Goal: Information Seeking & Learning: Learn about a topic

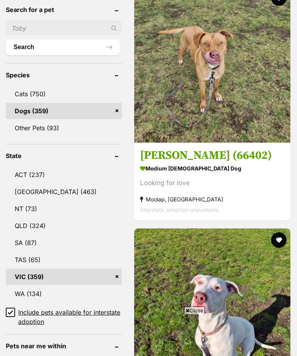
scroll to position [371, 0]
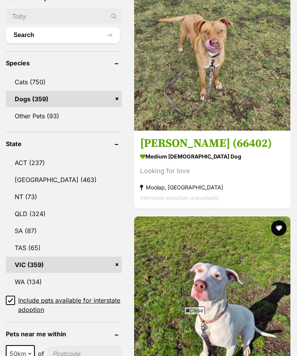
click at [199, 314] on span "Close" at bounding box center [194, 310] width 21 height 8
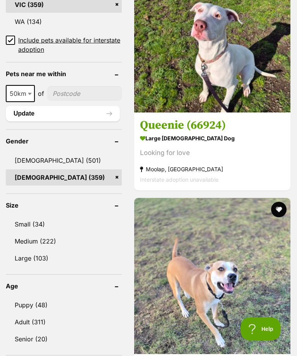
scroll to position [638, 0]
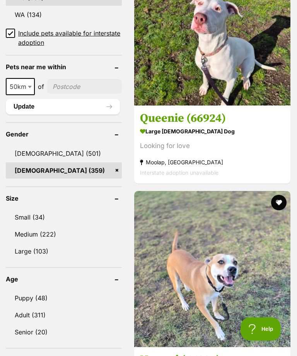
click at [31, 324] on link "Senior (20)" at bounding box center [64, 332] width 116 height 16
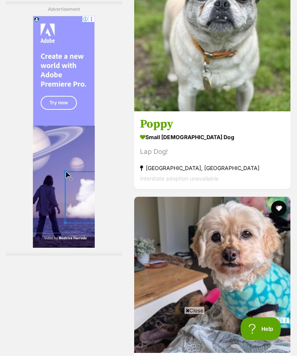
scroll to position [2217, 0]
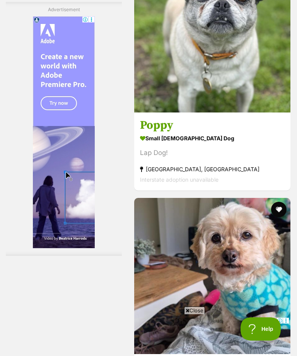
click at [197, 314] on span "Close" at bounding box center [194, 310] width 21 height 8
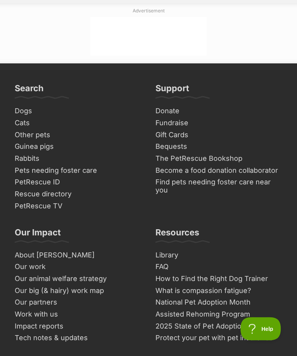
scroll to position [5688, 0]
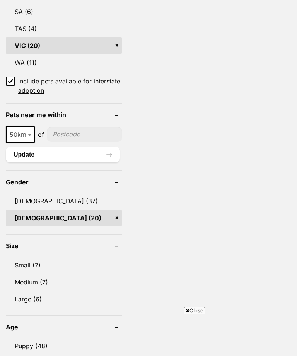
scroll to position [591, 0]
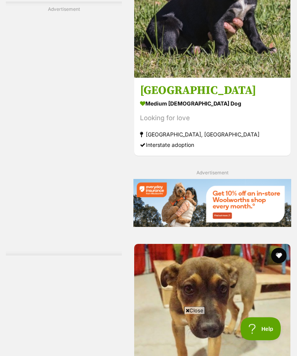
scroll to position [3439, 0]
click at [250, 78] on img at bounding box center [212, 0] width 156 height 156
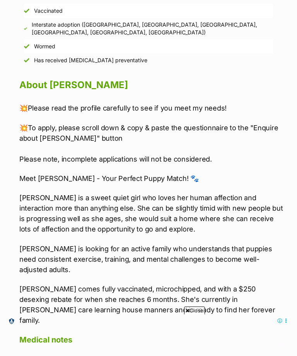
scroll to position [707, 0]
